Goal: Information Seeking & Learning: Learn about a topic

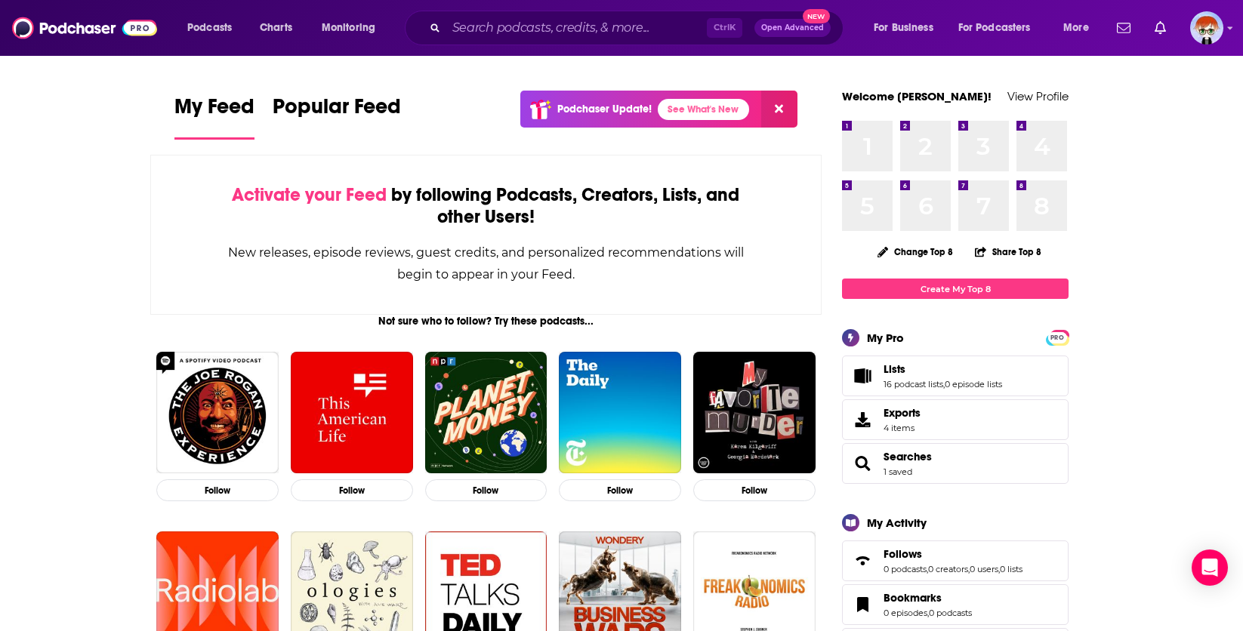
drag, startPoint x: 34, startPoint y: 230, endPoint x: 140, endPoint y: 202, distance: 109.2
click at [520, 29] on input "Search podcasts, credits, & more..." at bounding box center [576, 28] width 261 height 24
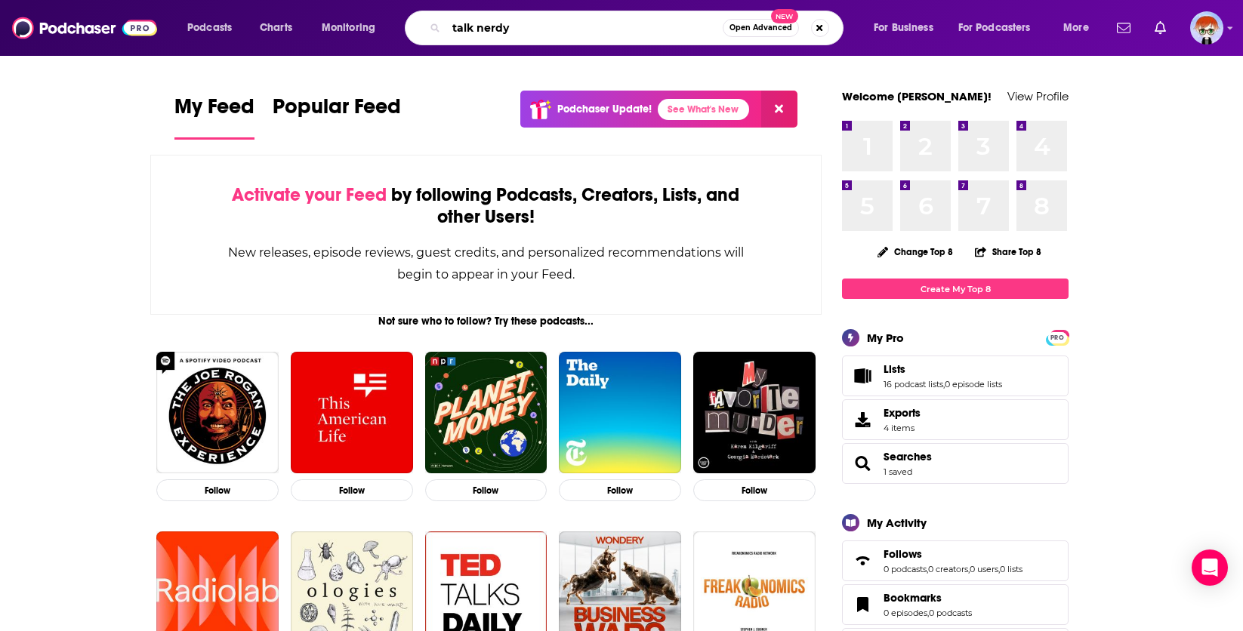
type input "talk nerdy"
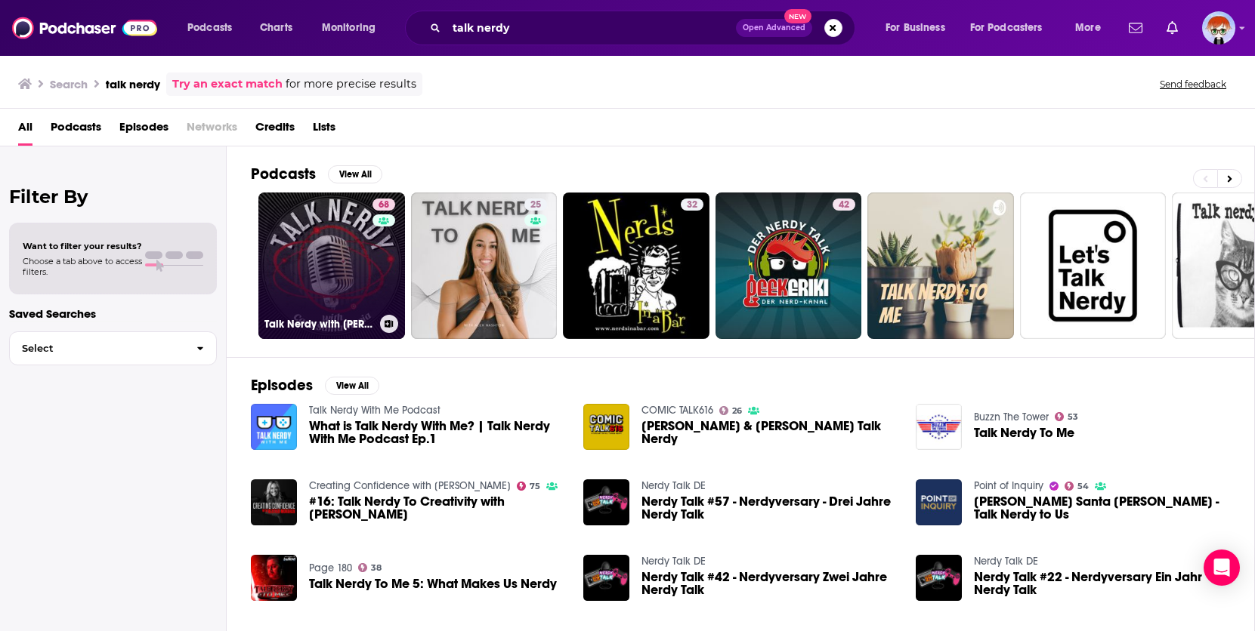
click at [310, 335] on link "68 Talk Nerdy with Cara Santa Maria" at bounding box center [331, 266] width 147 height 147
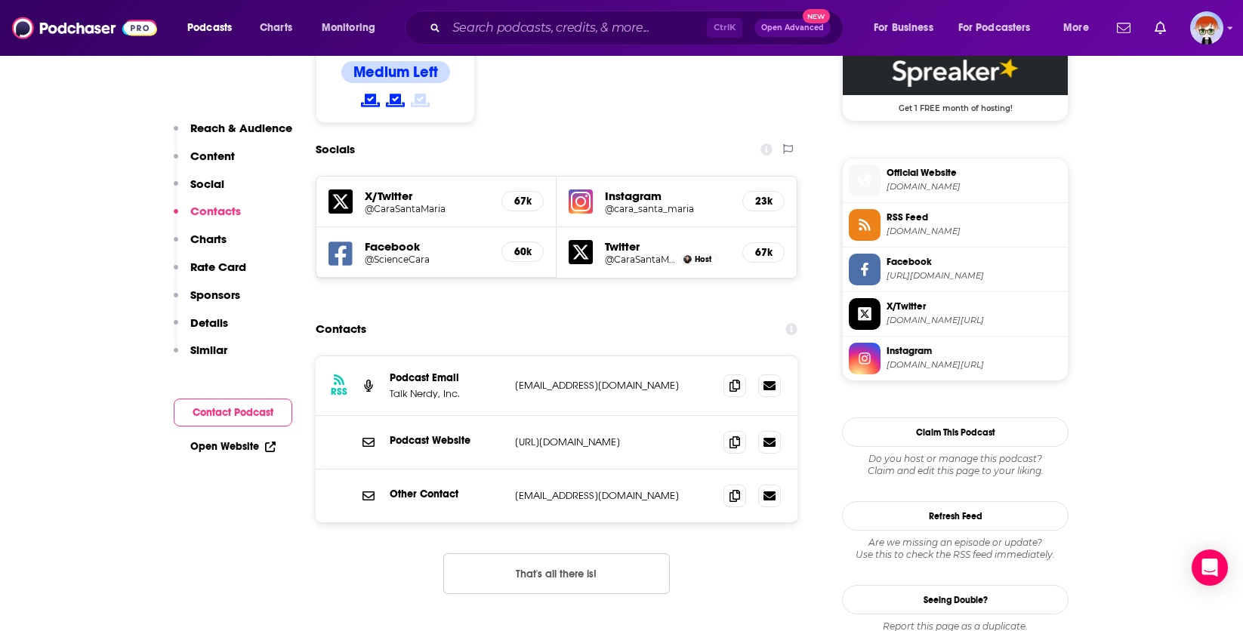
scroll to position [1284, 0]
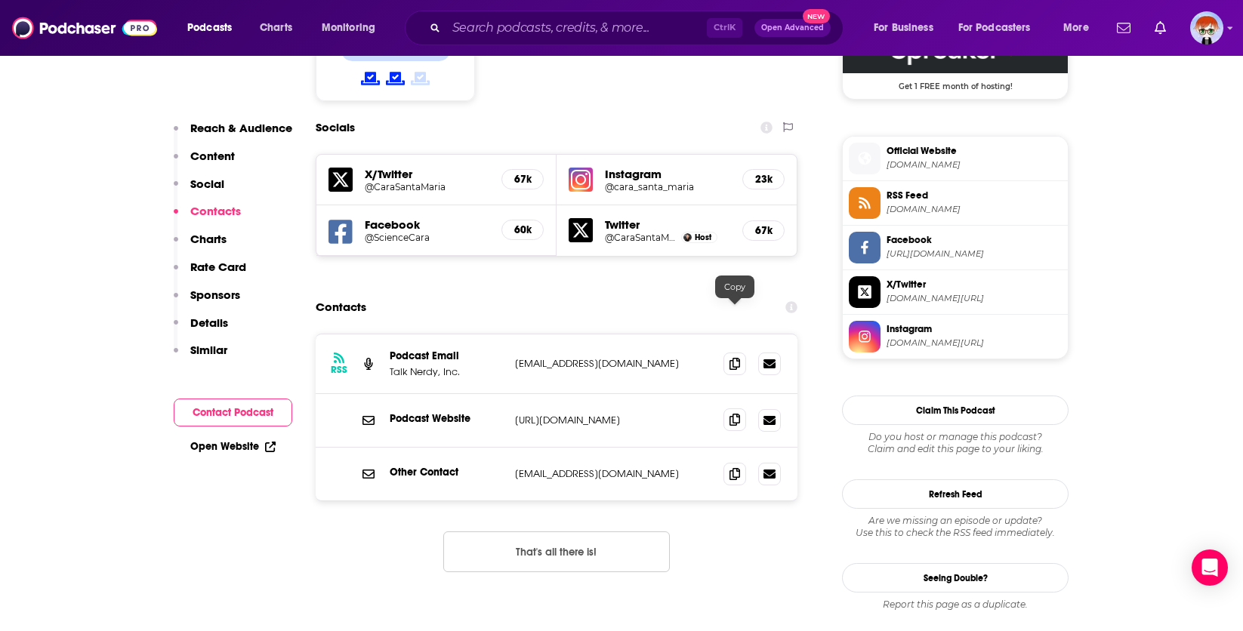
click at [732, 414] on icon at bounding box center [735, 420] width 11 height 12
